Goal: Task Accomplishment & Management: Use online tool/utility

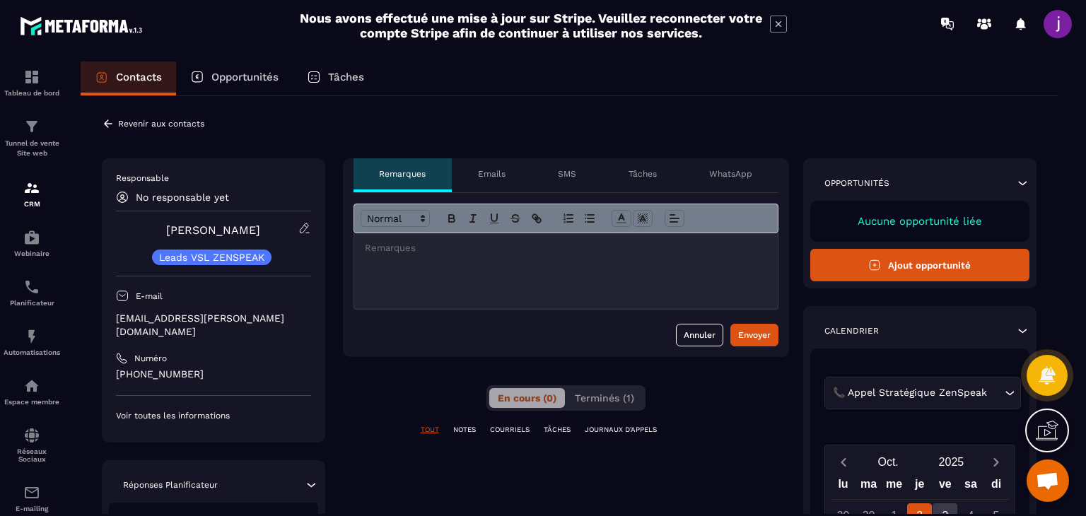
click at [105, 120] on icon at bounding box center [108, 123] width 13 height 13
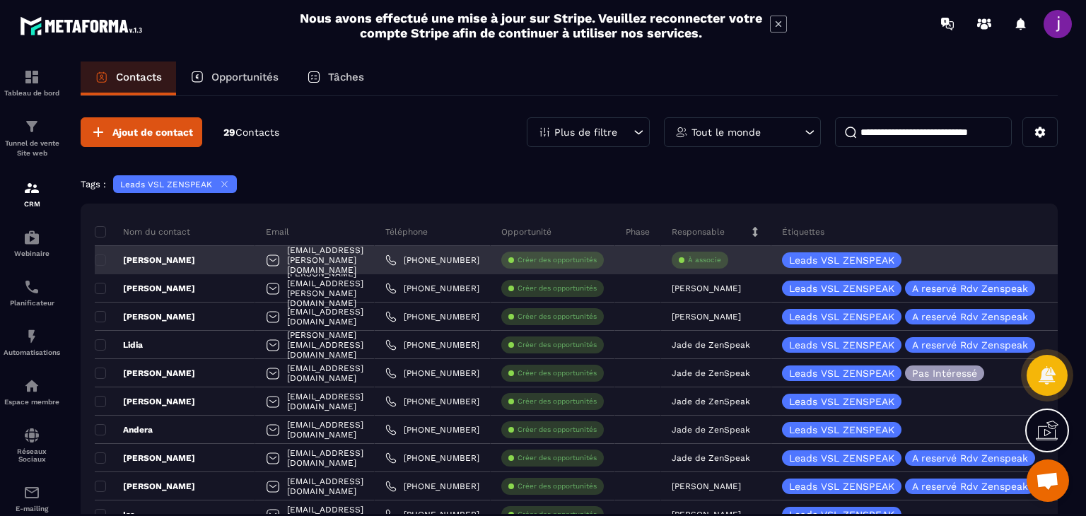
click at [729, 253] on div "À associe" at bounding box center [700, 260] width 57 height 17
click at [721, 258] on p "À associe" at bounding box center [704, 260] width 33 height 10
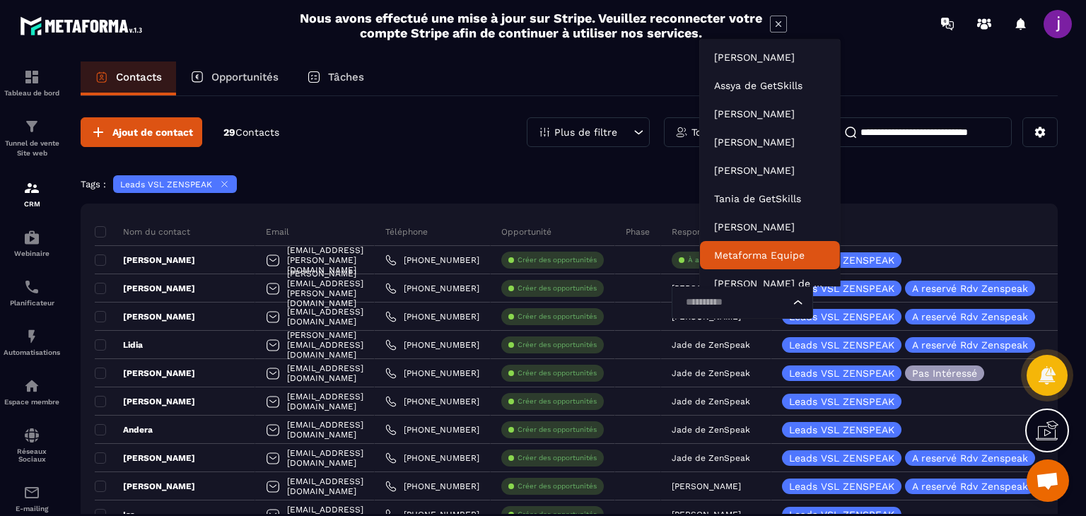
scroll to position [11, 0]
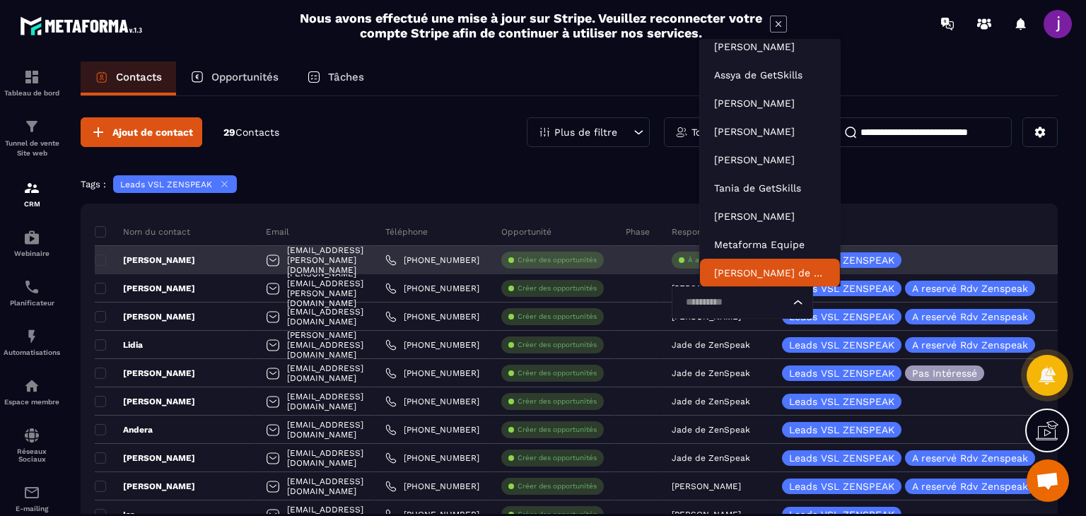
click at [739, 293] on div "Loading..." at bounding box center [742, 302] width 141 height 33
type input "*"
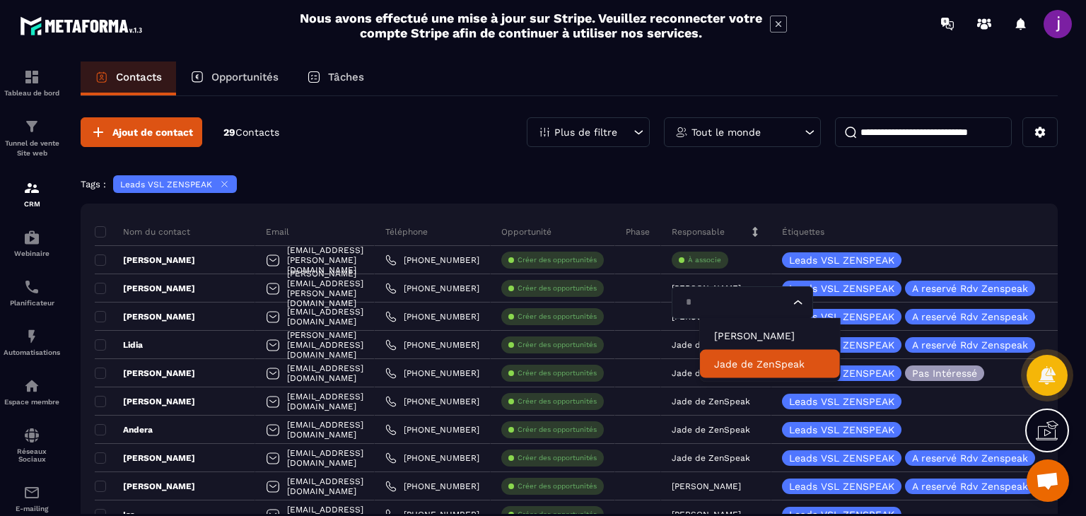
click at [748, 352] on li "Jade de ZenSpeak" at bounding box center [770, 364] width 140 height 28
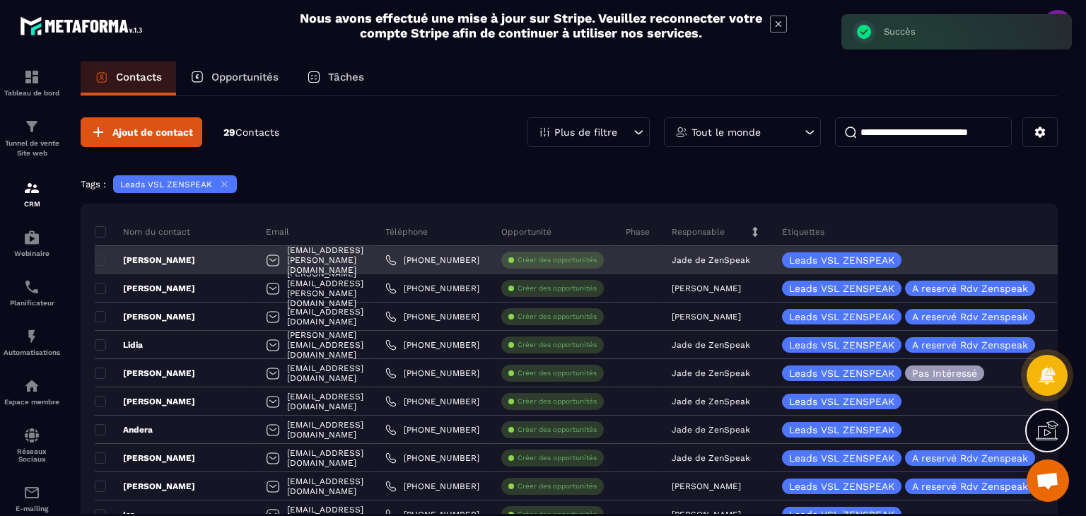
click at [166, 261] on div "[PERSON_NAME]" at bounding box center [175, 260] width 161 height 28
